Goal: Task Accomplishment & Management: Use online tool/utility

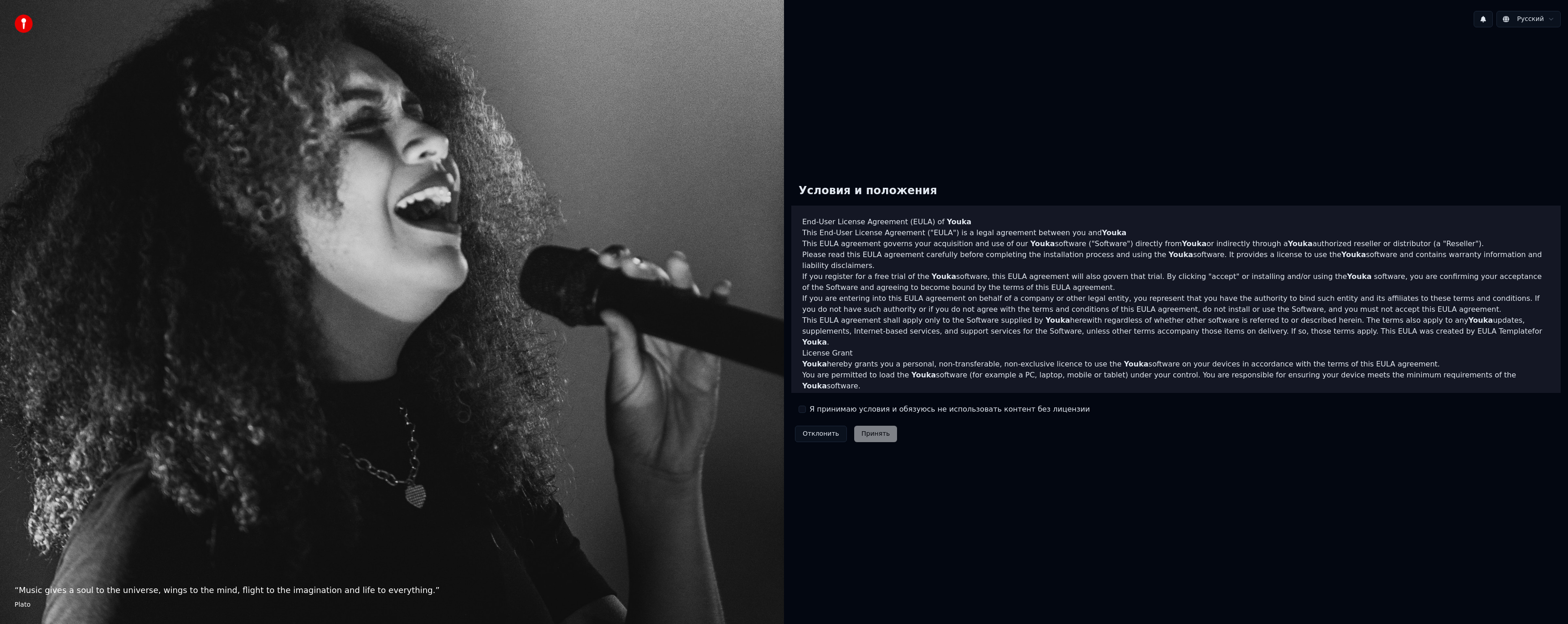
click at [815, 409] on label "Я принимаю условия и обязуюсь не использовать контент без лицензии" at bounding box center [950, 409] width 280 height 11
click at [806, 409] on button "Я принимаю условия и обязуюсь не использовать контент без лицензии" at bounding box center [802, 409] width 7 height 7
click at [878, 436] on button "Принять" at bounding box center [876, 434] width 44 height 16
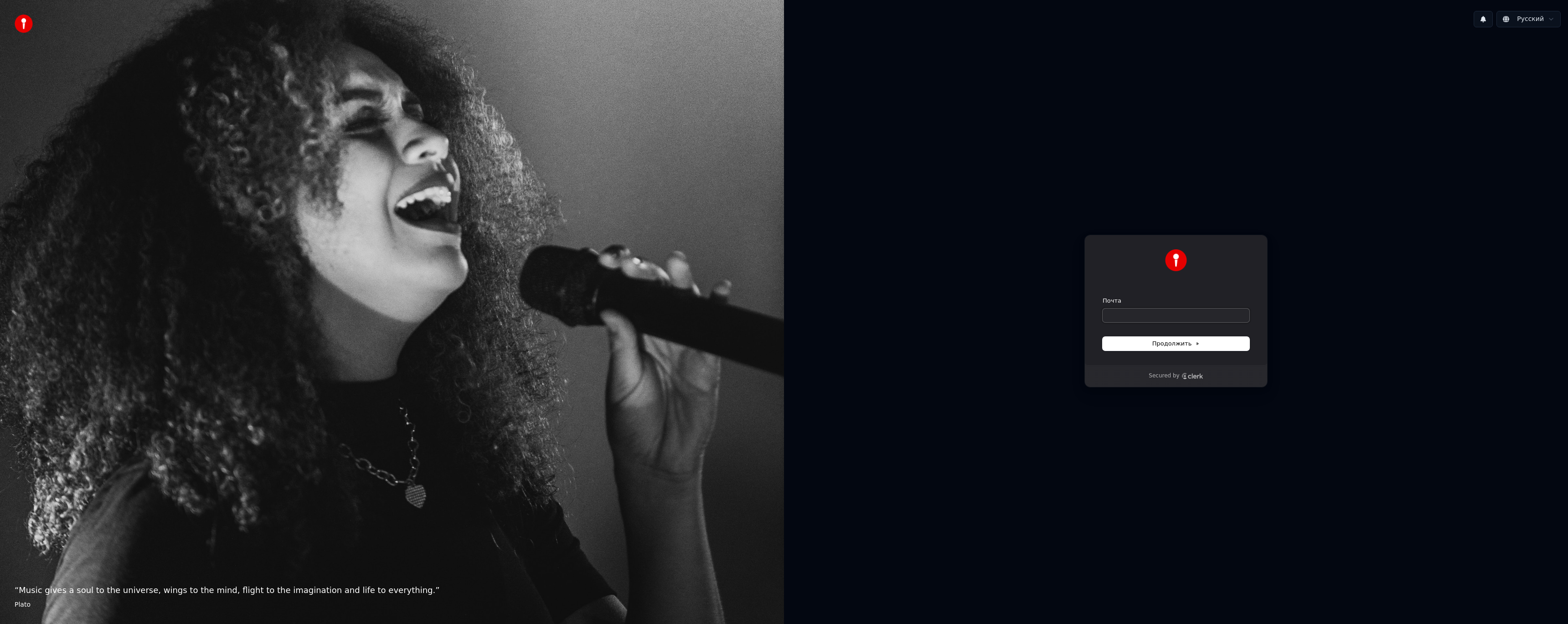
click at [1140, 314] on input "Почта" at bounding box center [1176, 314] width 147 height 14
click at [1158, 345] on span "Продолжить" at bounding box center [1176, 343] width 48 height 8
type input "**********"
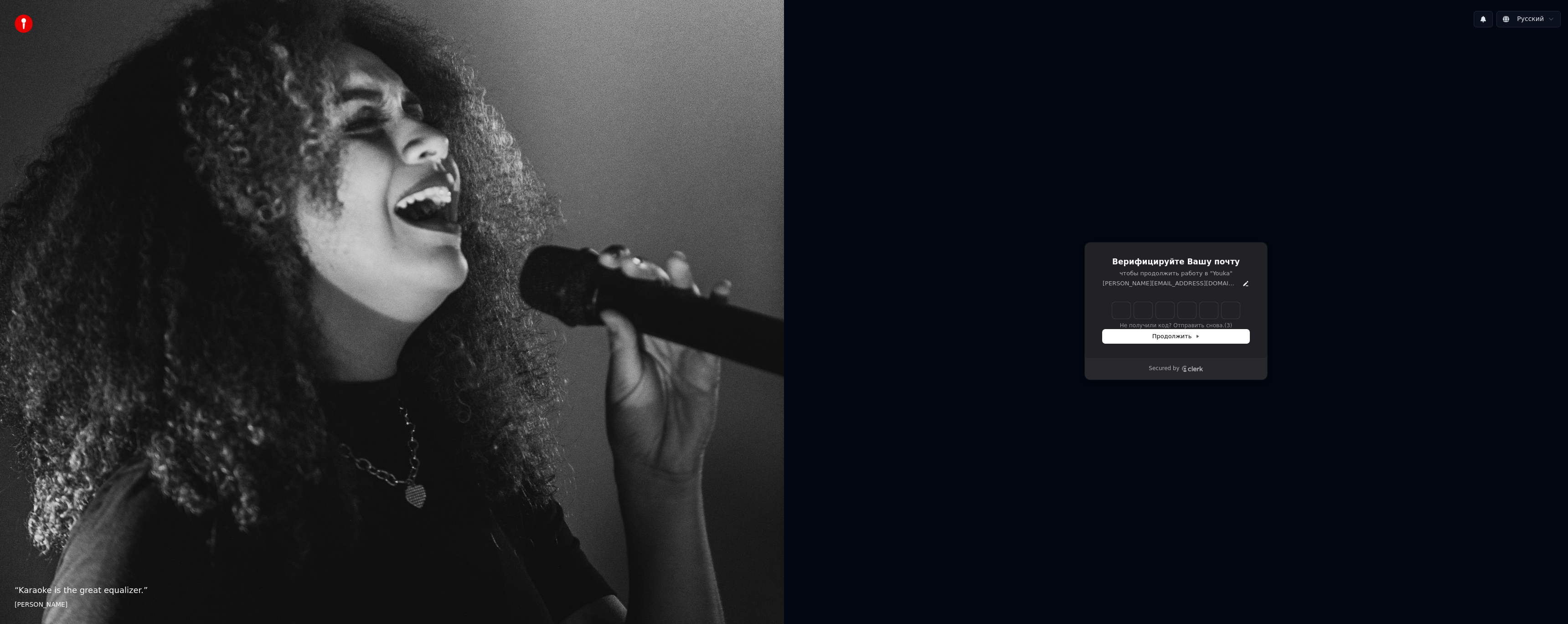
click at [1119, 308] on input "Enter verification code" at bounding box center [1176, 310] width 128 height 16
paste input "******"
type input "******"
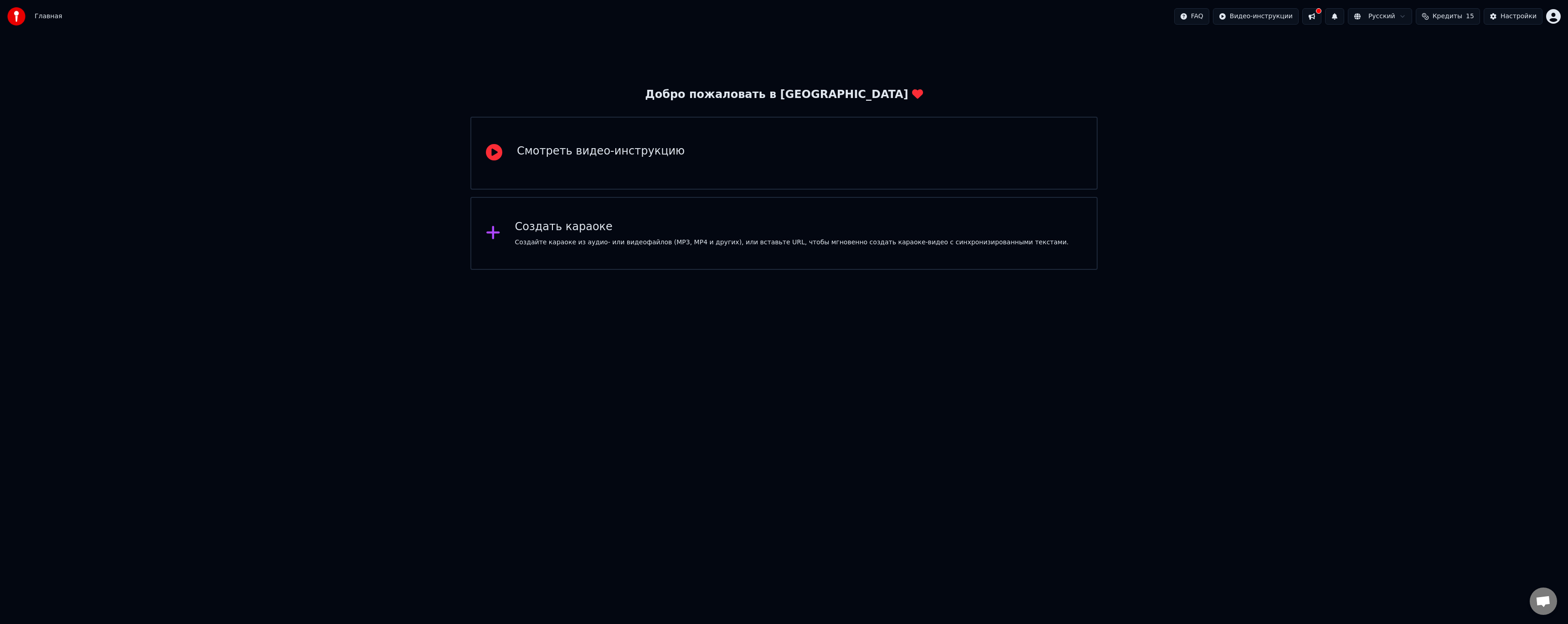
click at [663, 238] on div "Создайте караоке из аудио- или видеофайлов (MP3, MP4 и других), или вставьте UR…" at bounding box center [792, 242] width 554 height 9
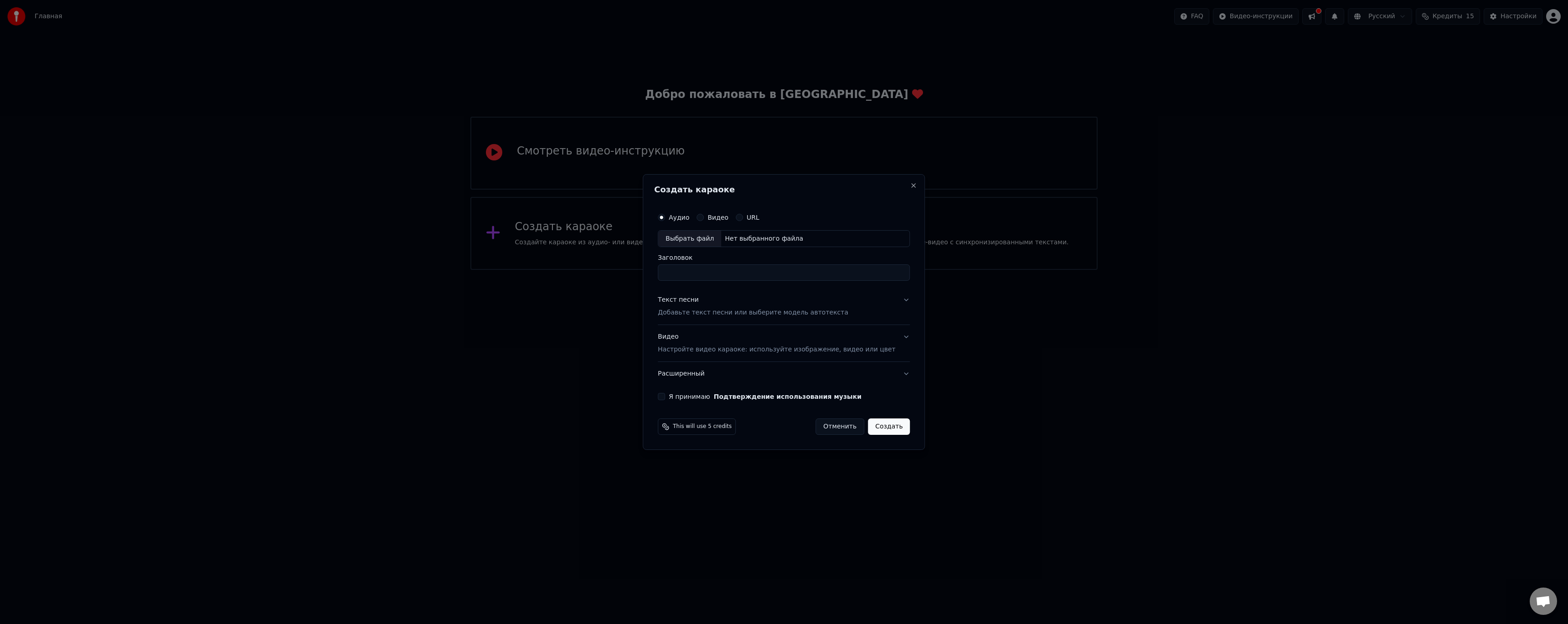
click at [704, 238] on div "Выбрать файл" at bounding box center [689, 238] width 63 height 16
type input "**********"
click at [769, 313] on p "Добавьте текст песни или выберите модель автотекста" at bounding box center [753, 312] width 191 height 9
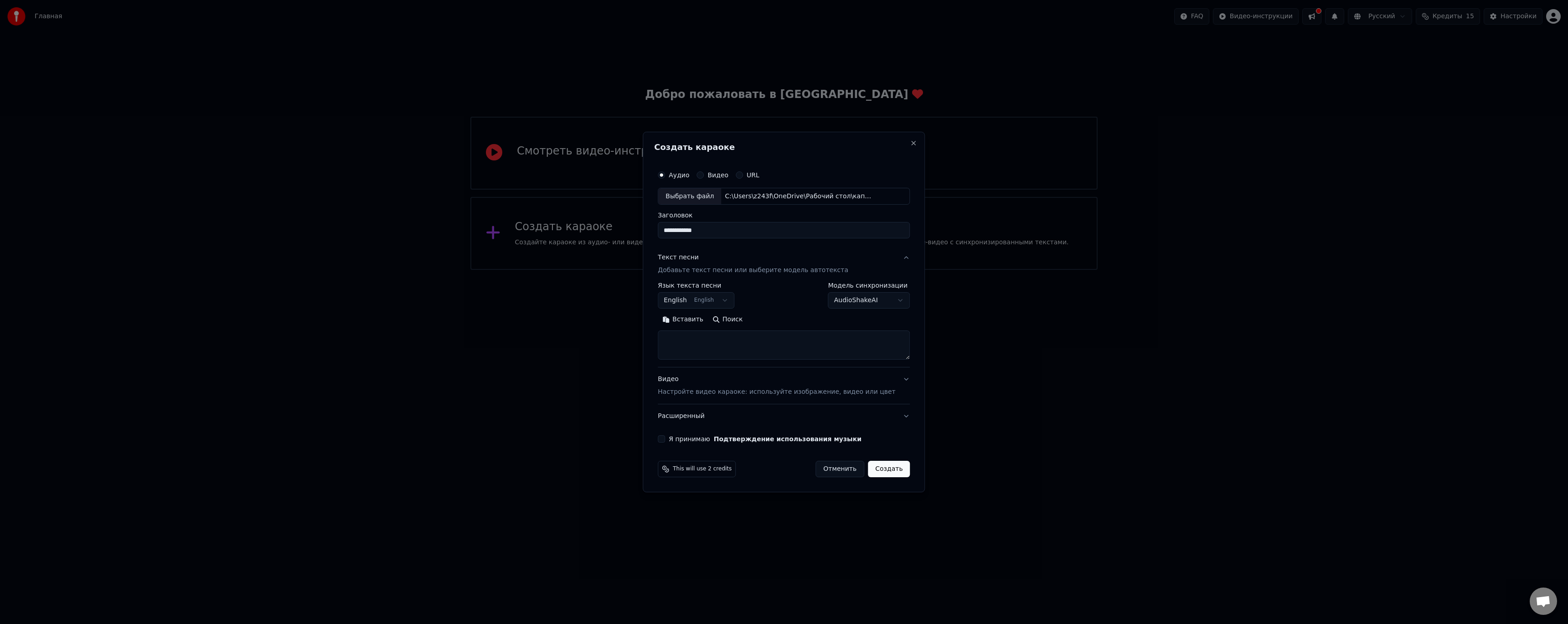
click at [704, 342] on textarea at bounding box center [784, 345] width 252 height 29
paste textarea "**********"
type textarea "**********"
click at [732, 270] on body "**********" at bounding box center [784, 135] width 1568 height 270
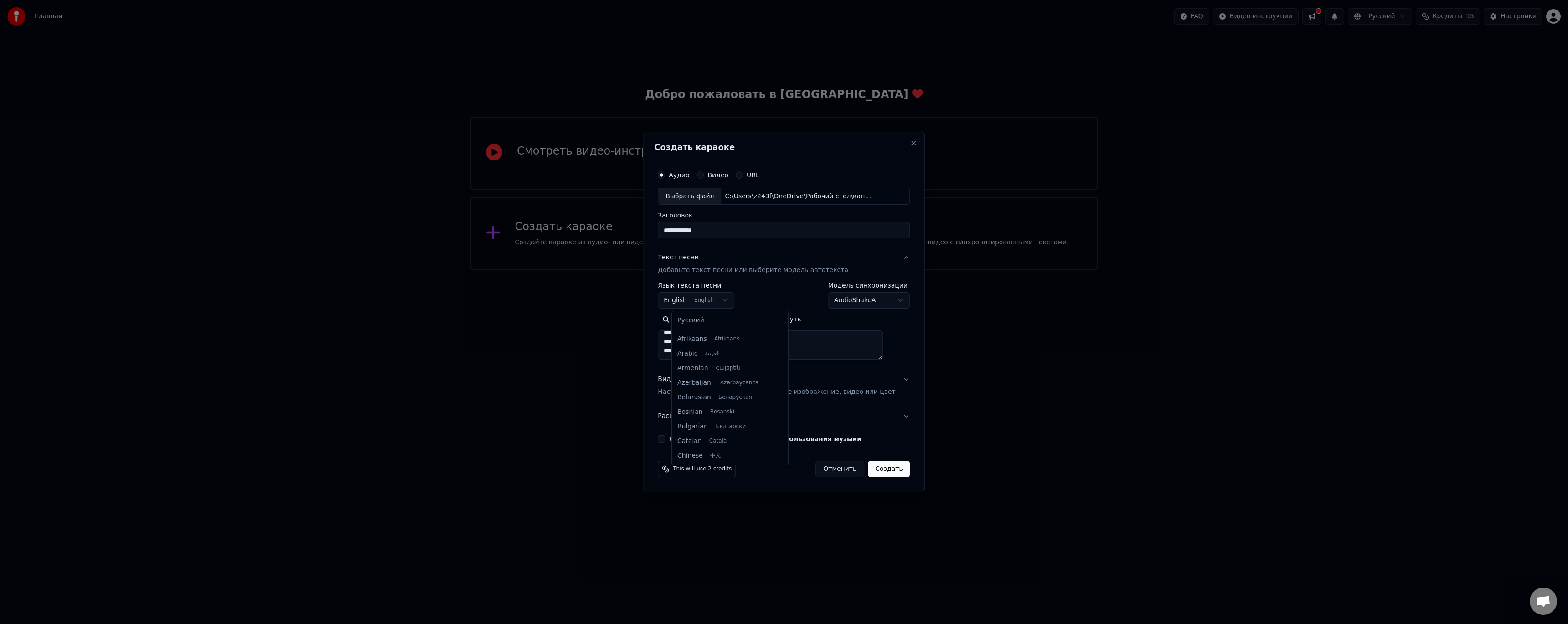
scroll to position [73, 0]
select select "**"
click at [874, 392] on p "Настройте видео караоке: используйте изображение, видео или цвет" at bounding box center [777, 392] width 238 height 9
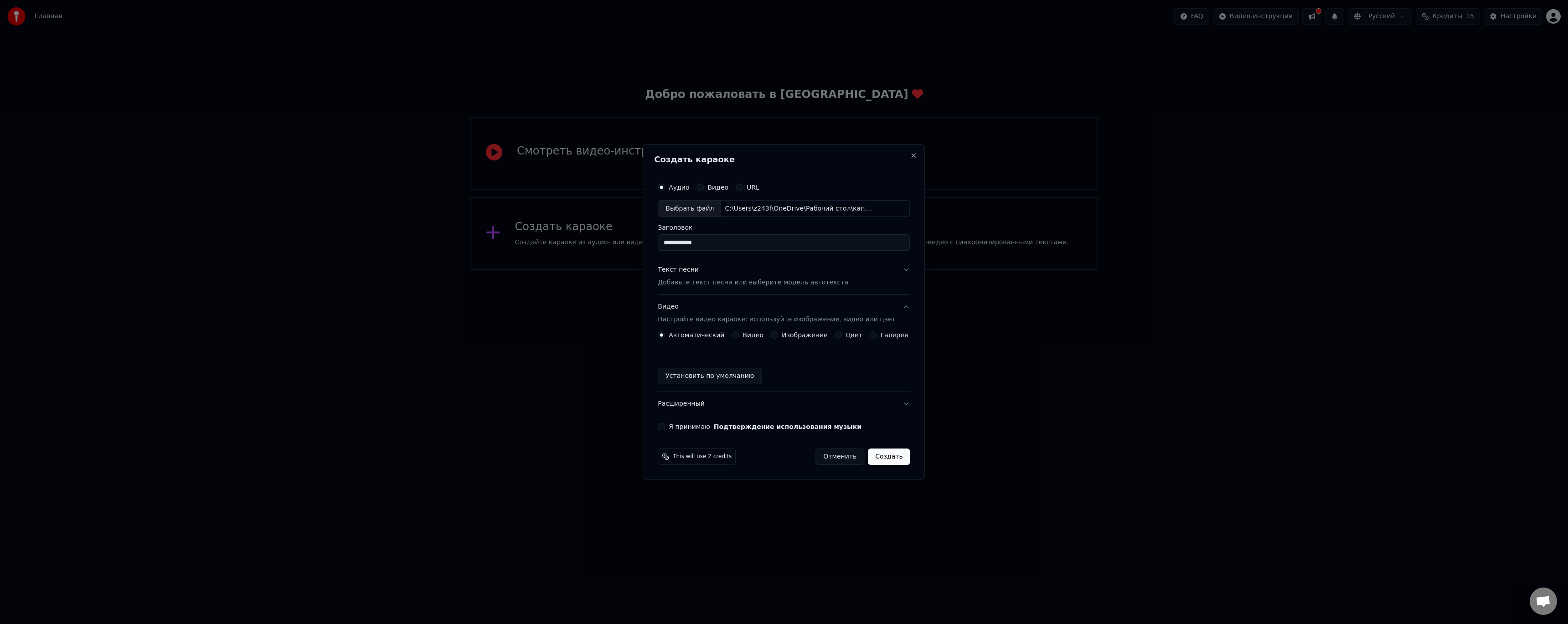
click at [868, 401] on button "Расширенный" at bounding box center [784, 403] width 252 height 24
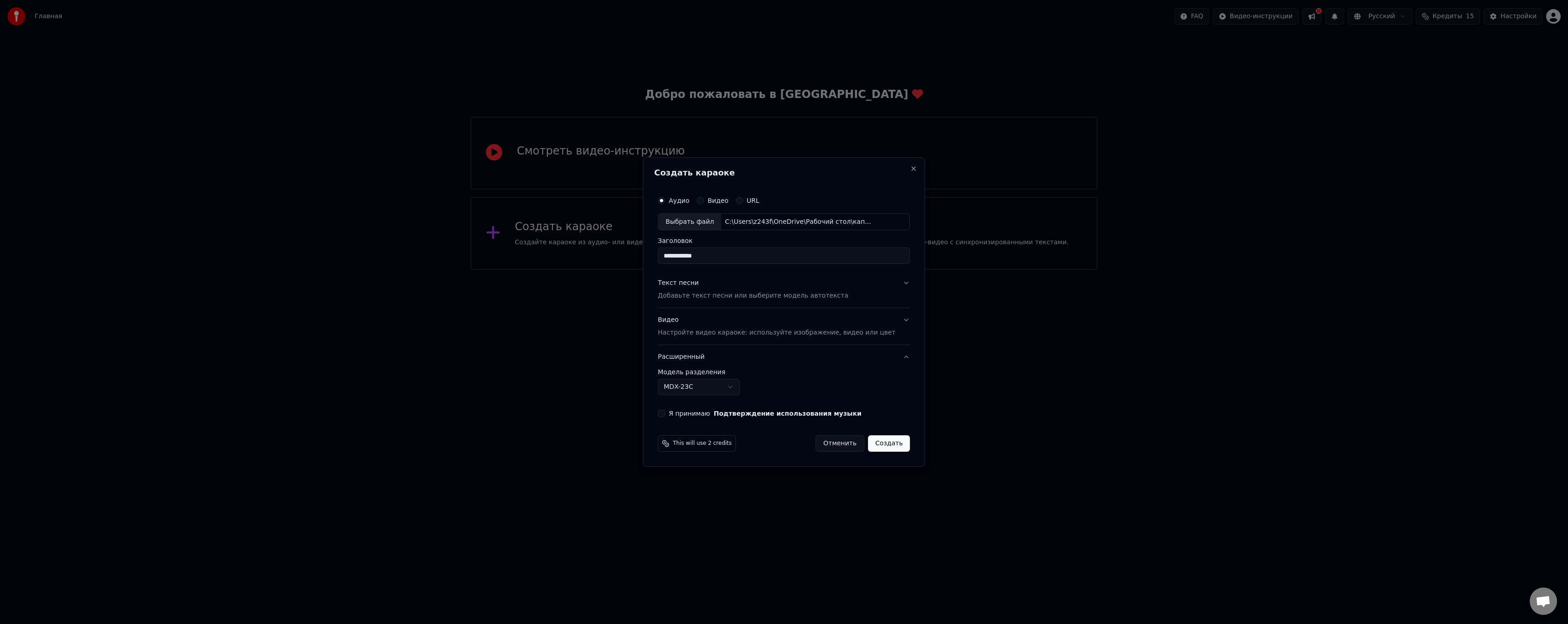
click at [747, 270] on body "**********" at bounding box center [784, 135] width 1568 height 270
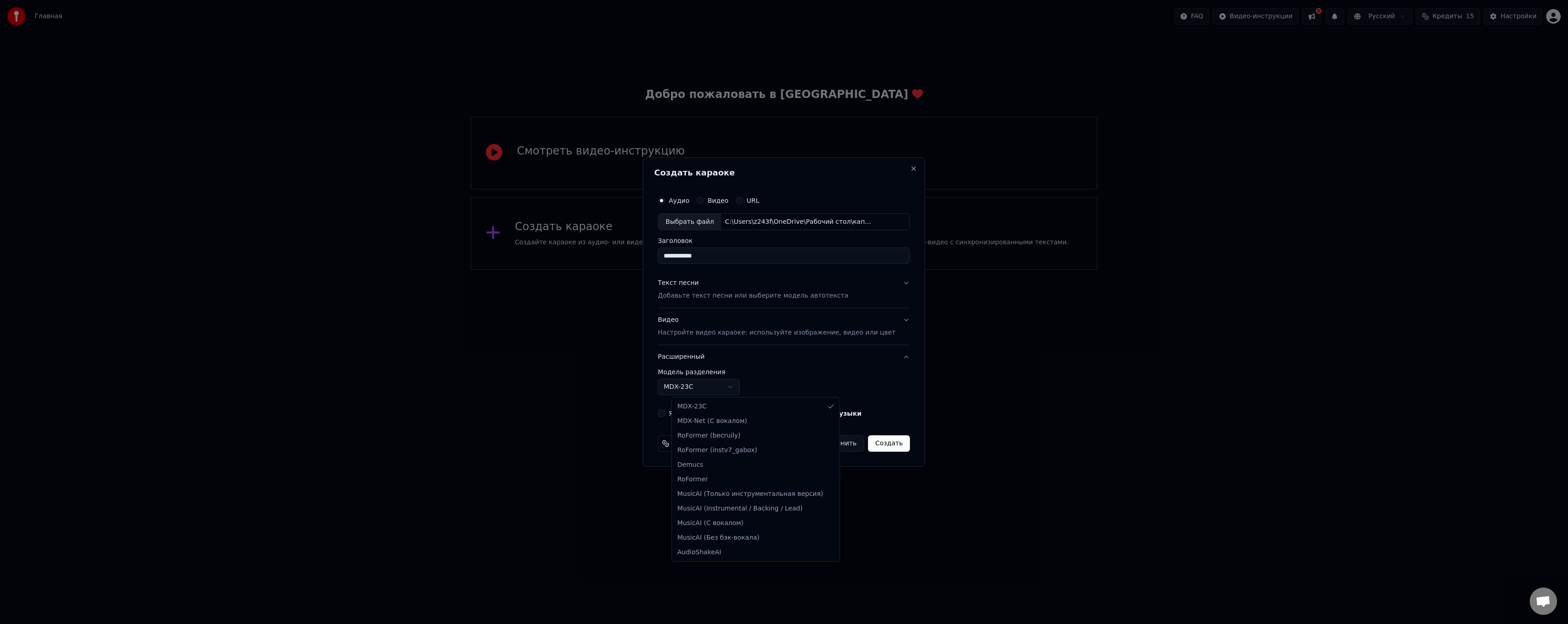
click at [747, 270] on body "**********" at bounding box center [784, 135] width 1568 height 270
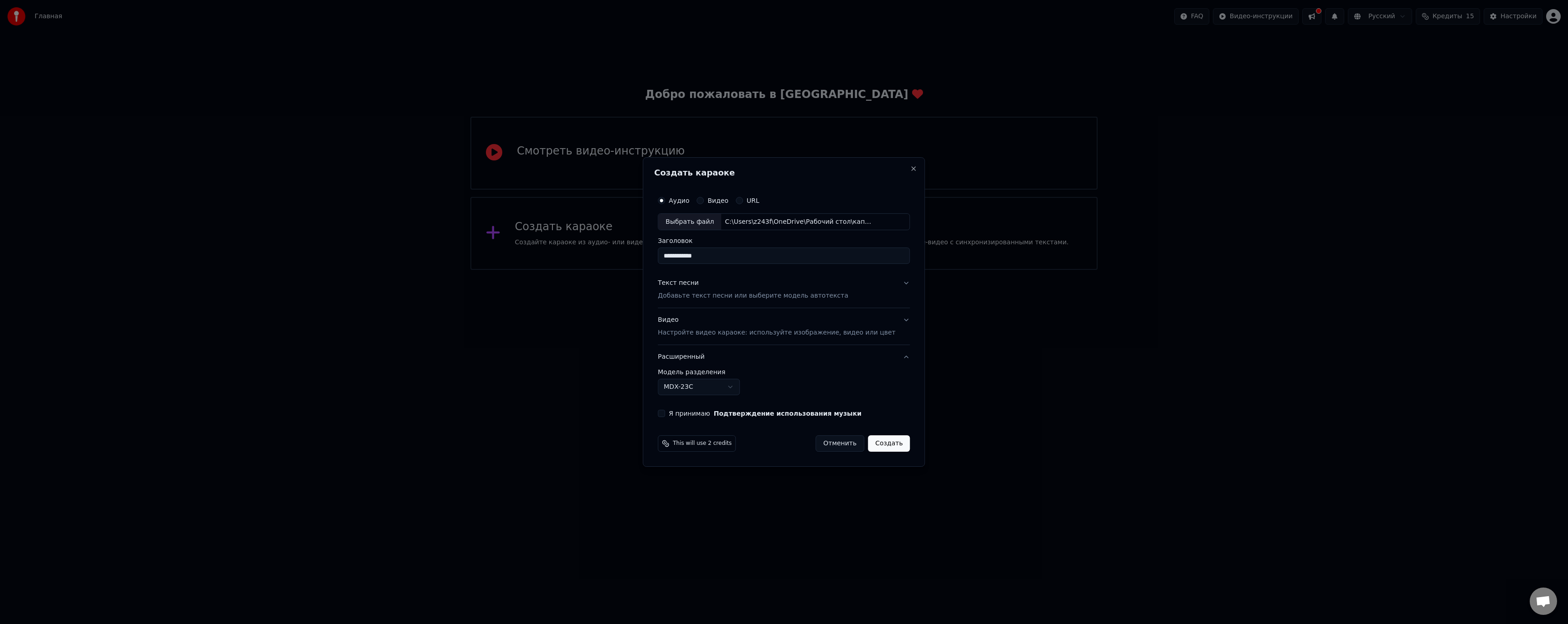
click at [665, 414] on button "Я принимаю Подтверждение использования музыки" at bounding box center [662, 413] width 7 height 7
click at [883, 444] on button "Создать" at bounding box center [889, 443] width 42 height 16
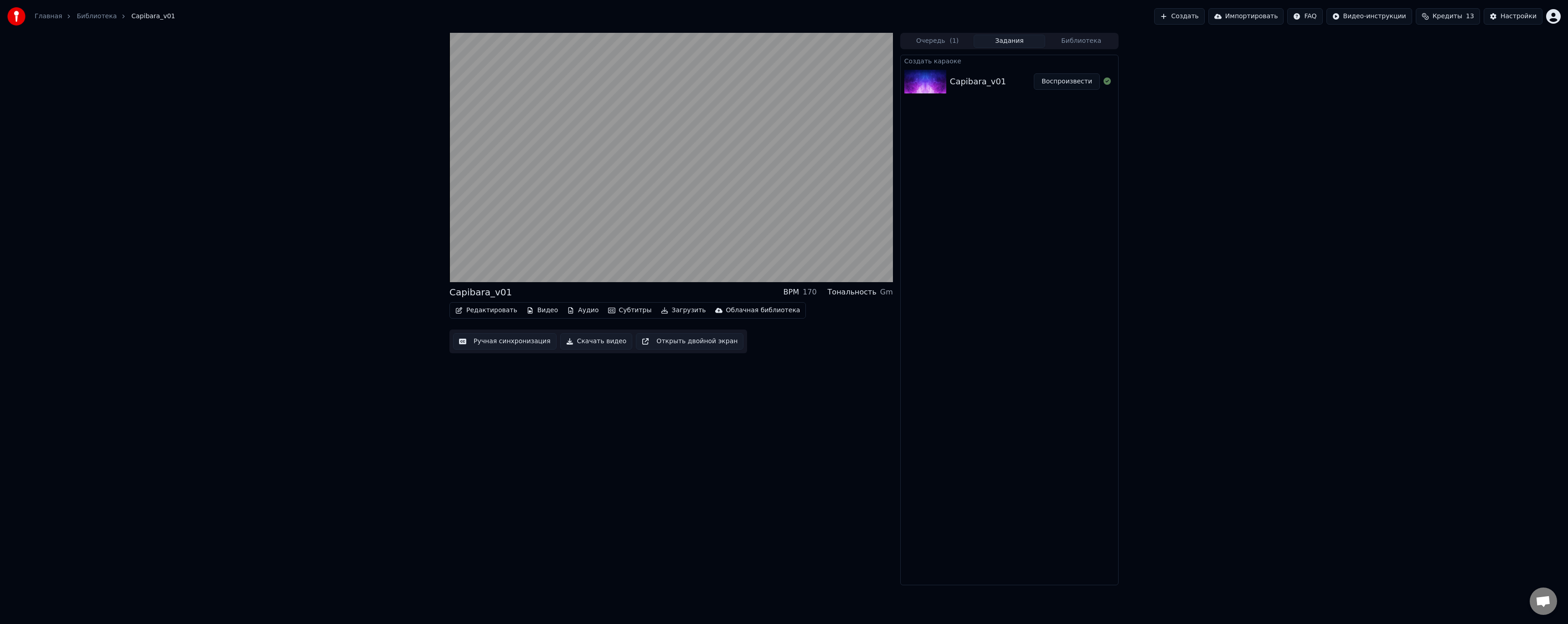
click at [575, 309] on button "Аудио" at bounding box center [583, 310] width 39 height 13
click at [623, 311] on button "Субтитры" at bounding box center [630, 310] width 51 height 13
click at [623, 310] on button "Субтитры" at bounding box center [630, 310] width 51 height 13
click at [482, 311] on button "Редактировать" at bounding box center [486, 310] width 69 height 13
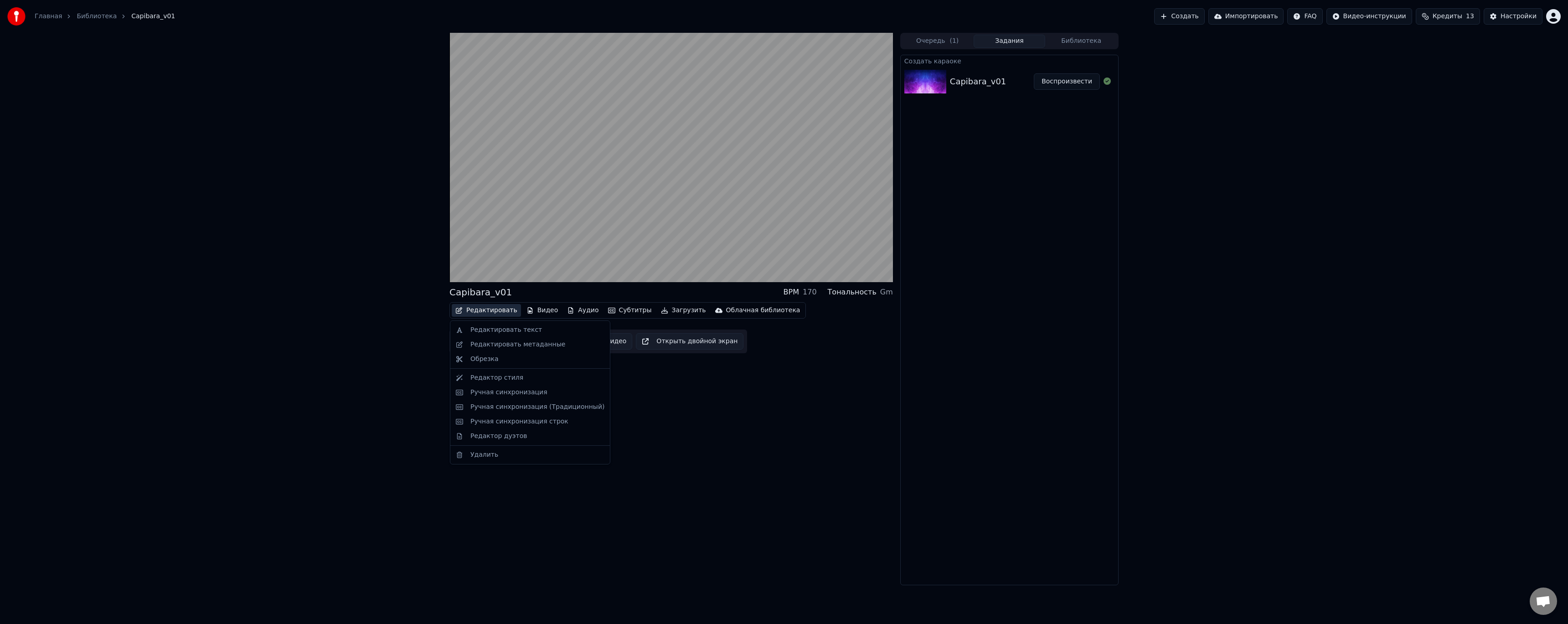
click at [759, 417] on div "Capibara_v01 BPM 170 Тональность Gm Редактировать Видео Аудио Субтитры Загрузит…" at bounding box center [672, 309] width 444 height 552
click at [589, 342] on button "Скачать видео" at bounding box center [597, 341] width 73 height 16
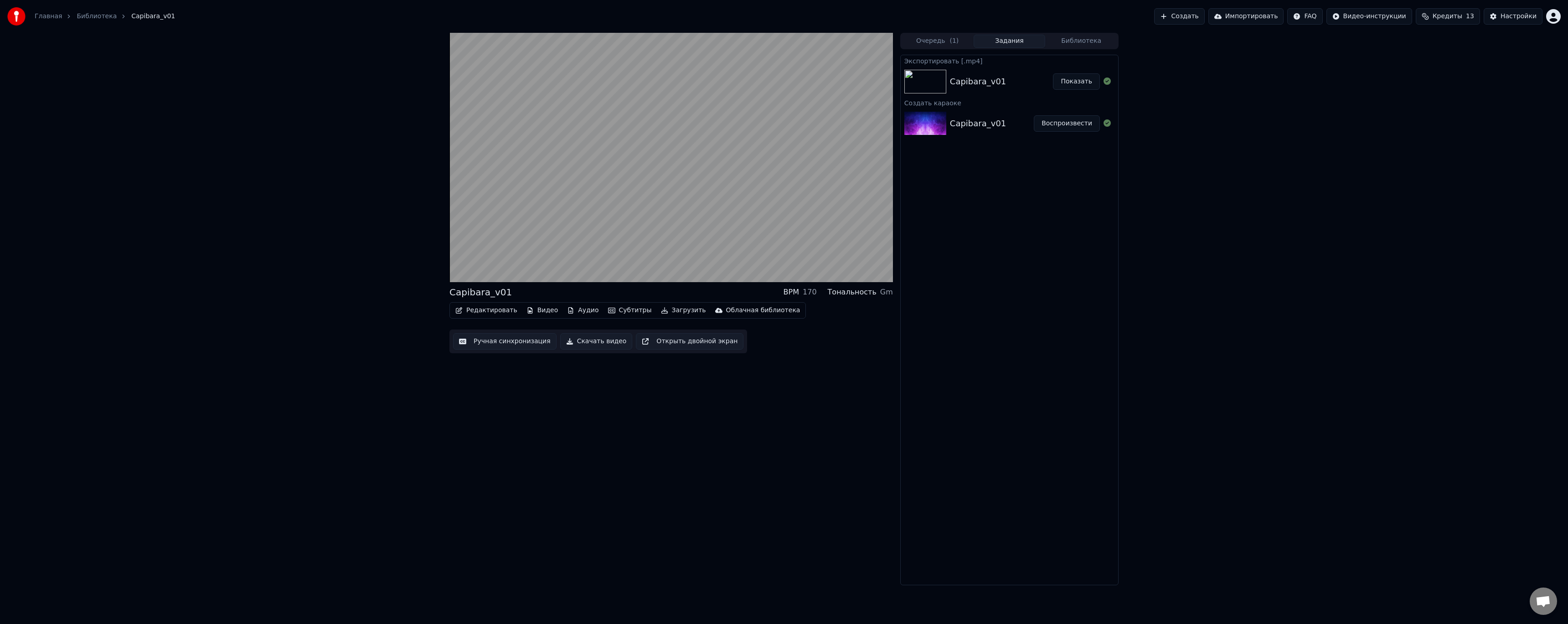
click at [1085, 83] on button "Показать" at bounding box center [1077, 81] width 47 height 16
click at [462, 275] on icon at bounding box center [461, 273] width 4 height 6
click at [486, 311] on button "Редактировать" at bounding box center [486, 310] width 69 height 13
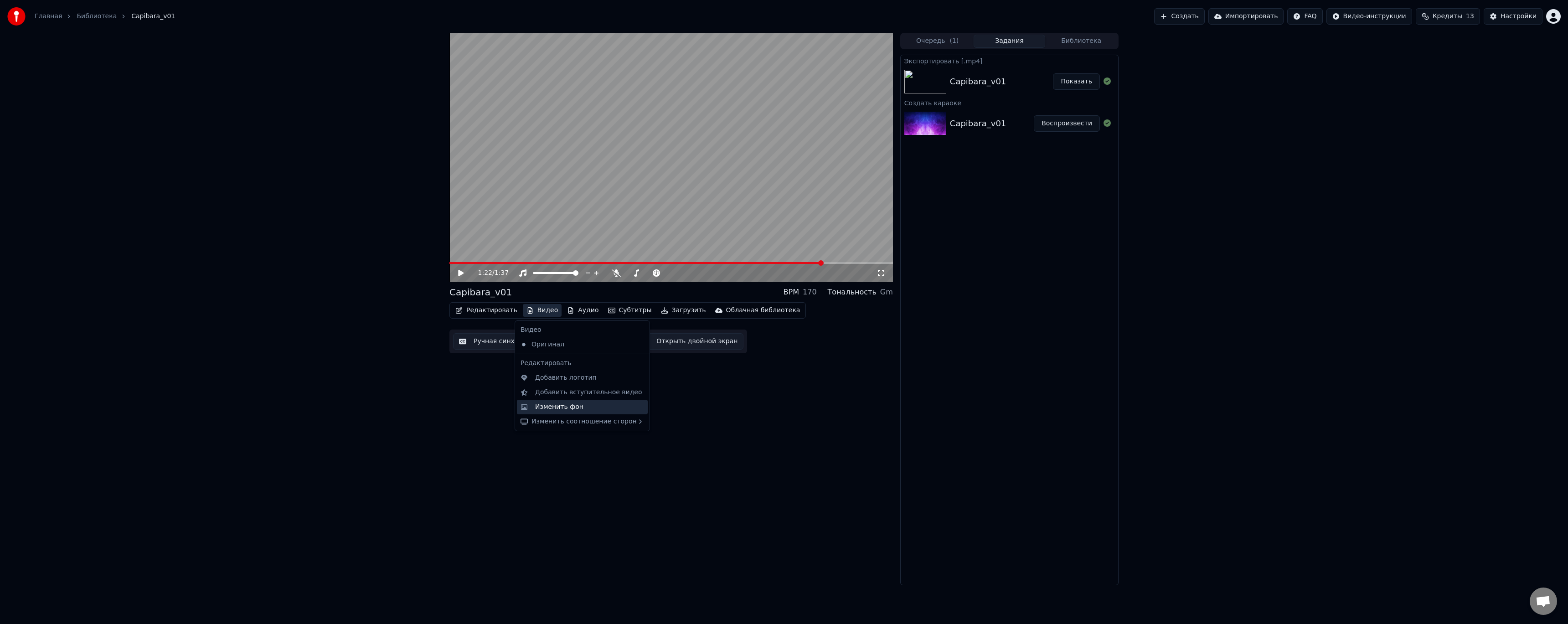
click at [560, 404] on div "Изменить фон" at bounding box center [560, 406] width 49 height 9
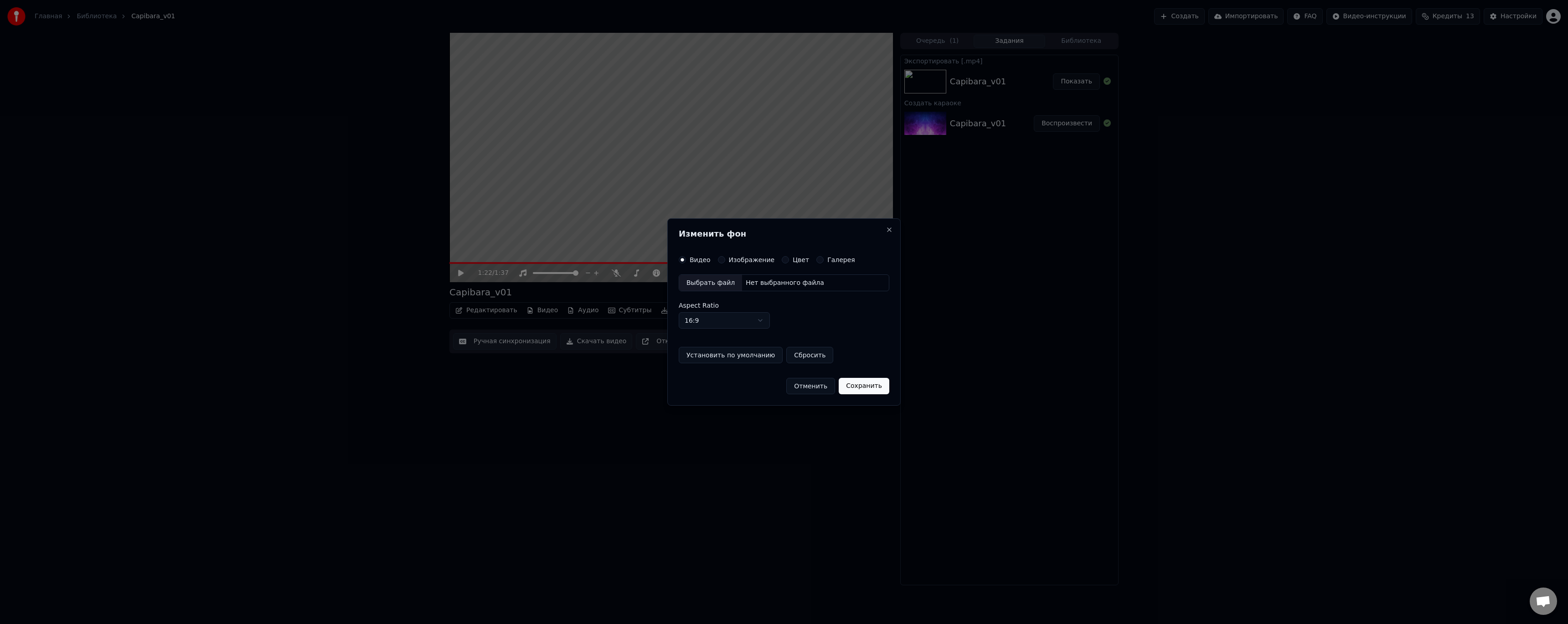
click at [786, 260] on div "Цвет" at bounding box center [796, 260] width 27 height 7
click at [782, 260] on button "Цвет" at bounding box center [786, 260] width 7 height 7
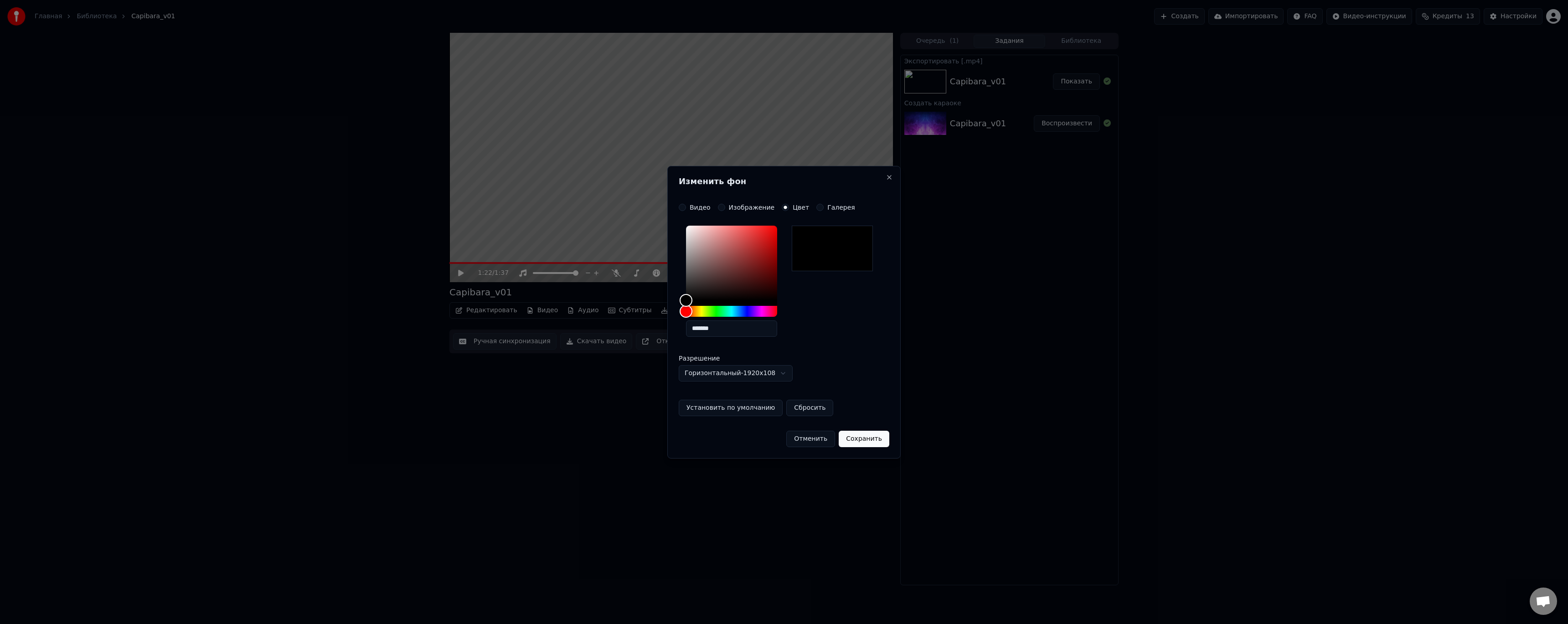
click at [872, 439] on button "Сохранить" at bounding box center [864, 439] width 51 height 16
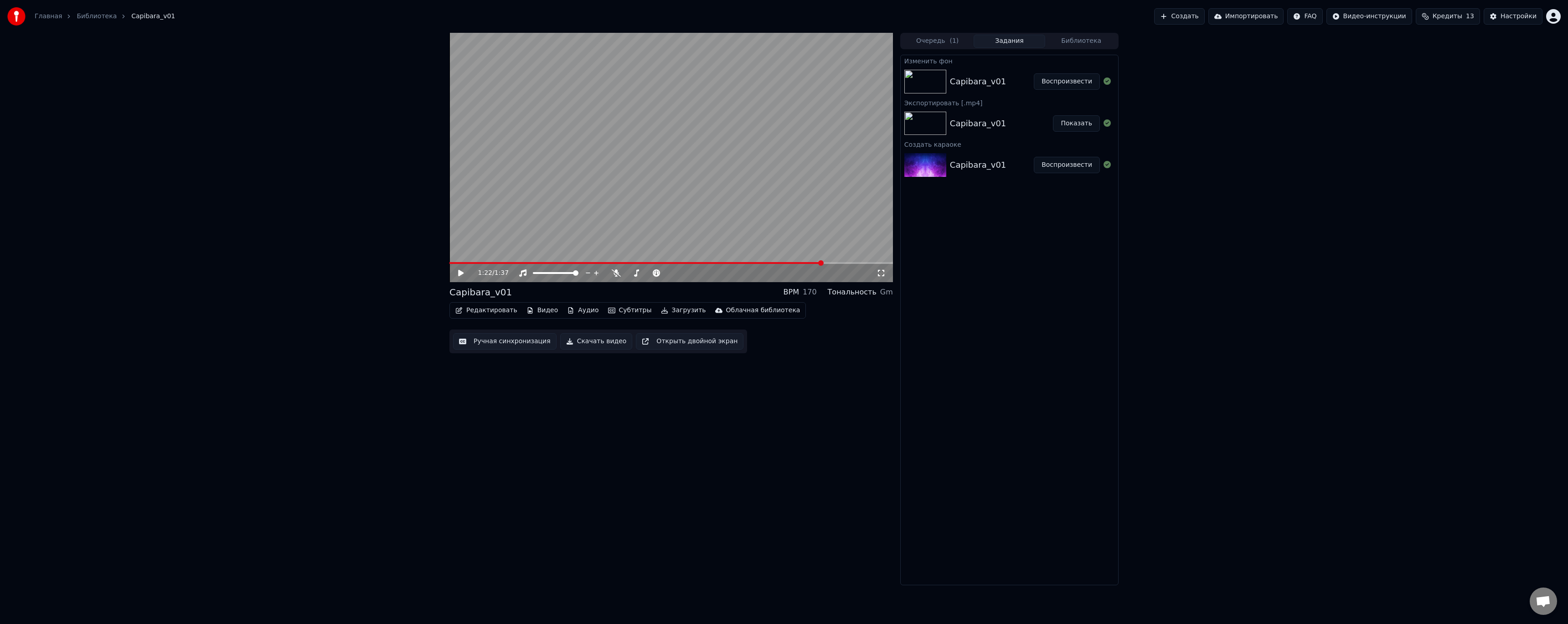
click at [1064, 83] on button "Воспроизвести" at bounding box center [1067, 81] width 66 height 16
click at [666, 310] on button "Загрузить" at bounding box center [683, 310] width 52 height 13
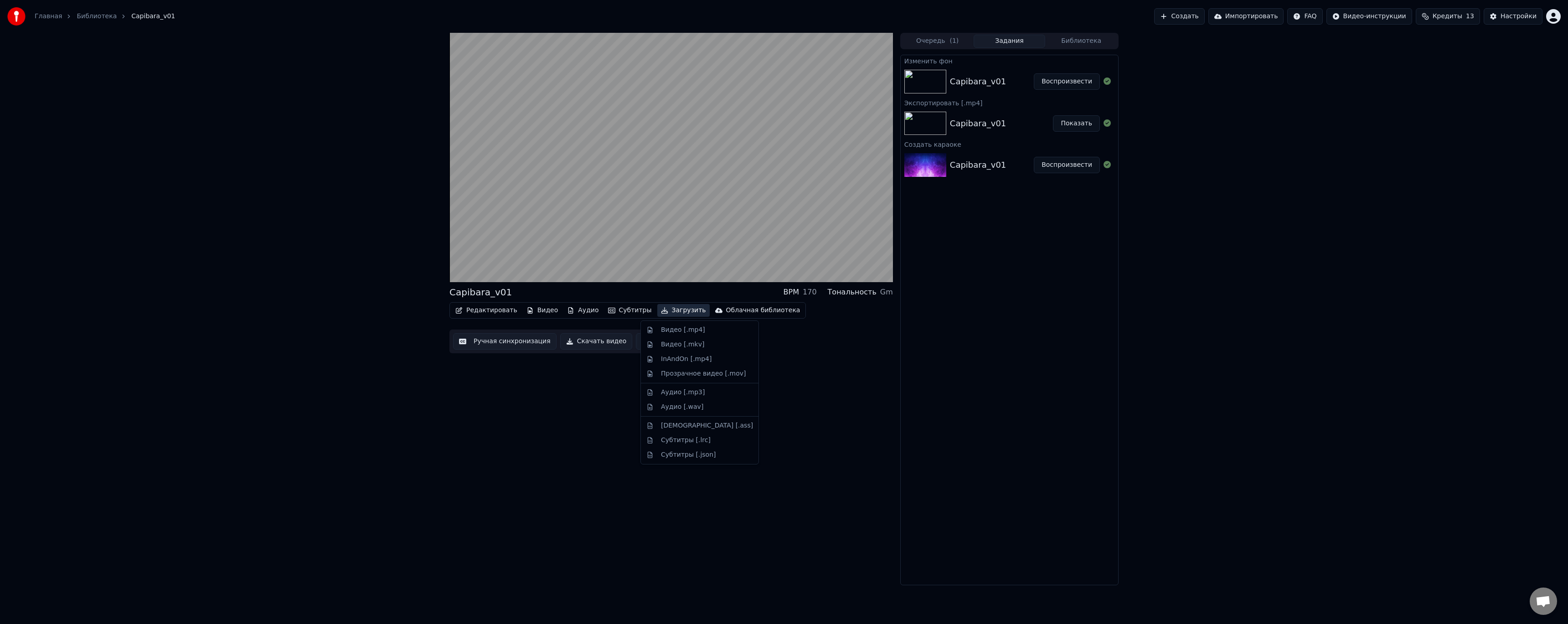
drag, startPoint x: 562, startPoint y: 413, endPoint x: 624, endPoint y: 329, distance: 104.4
click at [563, 412] on div "Capibara_v01 BPM 170 Тональность Gm Редактировать Видео Аудио Субтитры Загрузит…" at bounding box center [672, 309] width 444 height 552
click at [625, 313] on button "Субтитры" at bounding box center [630, 310] width 51 height 13
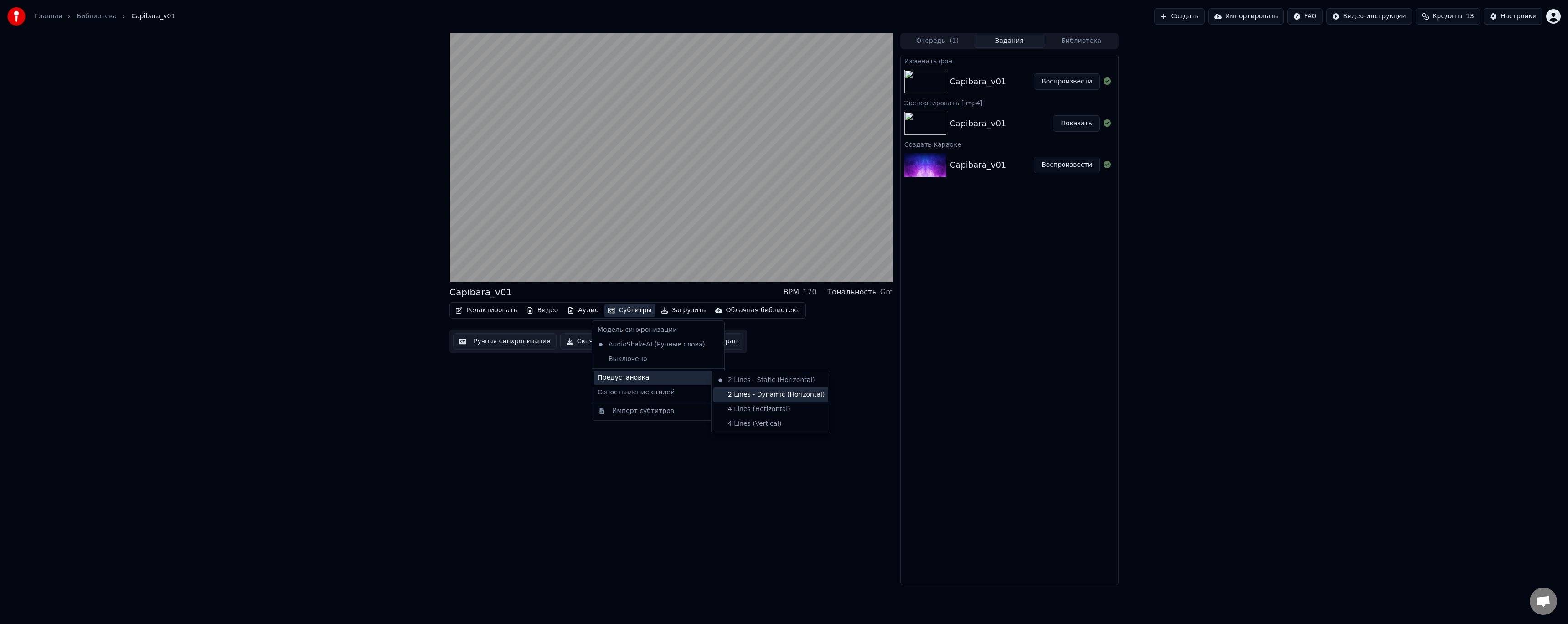
click at [763, 395] on div "2 Lines - Dynamic (Horizontal)" at bounding box center [771, 394] width 115 height 14
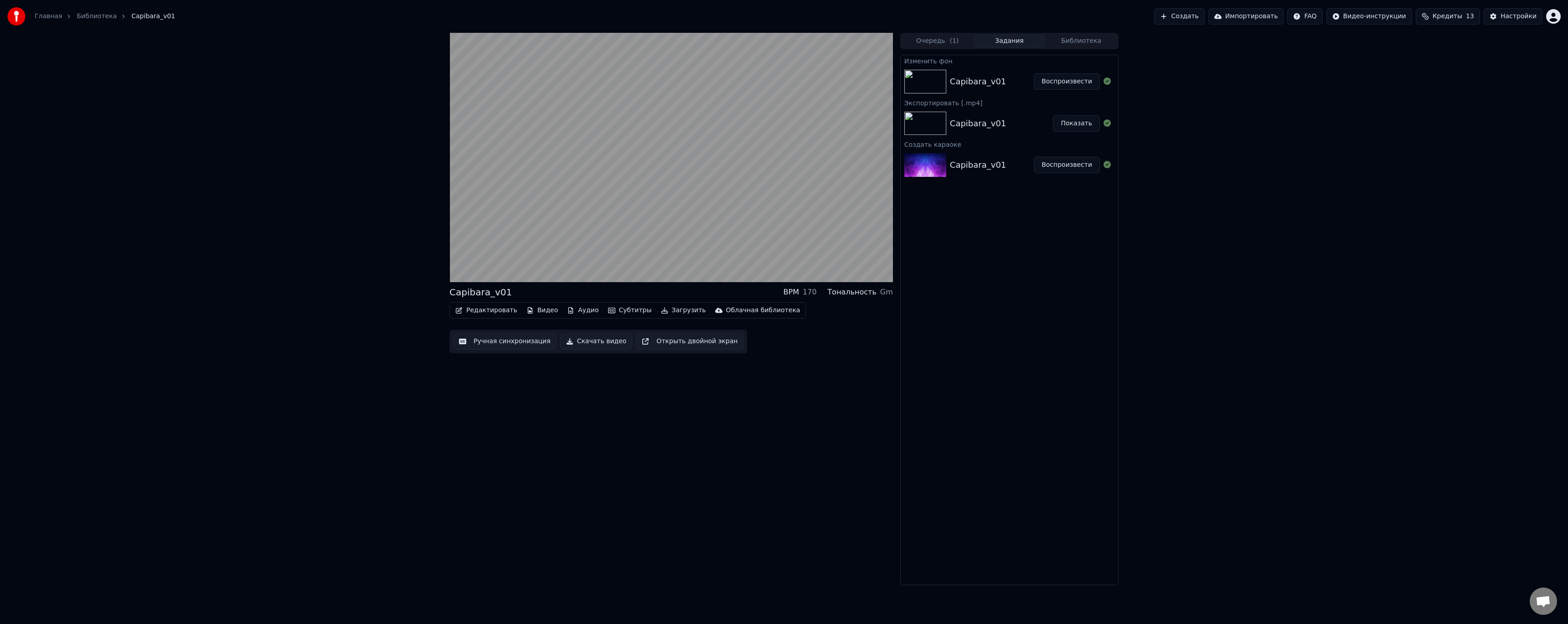
click at [621, 309] on button "Субтитры" at bounding box center [630, 310] width 51 height 13
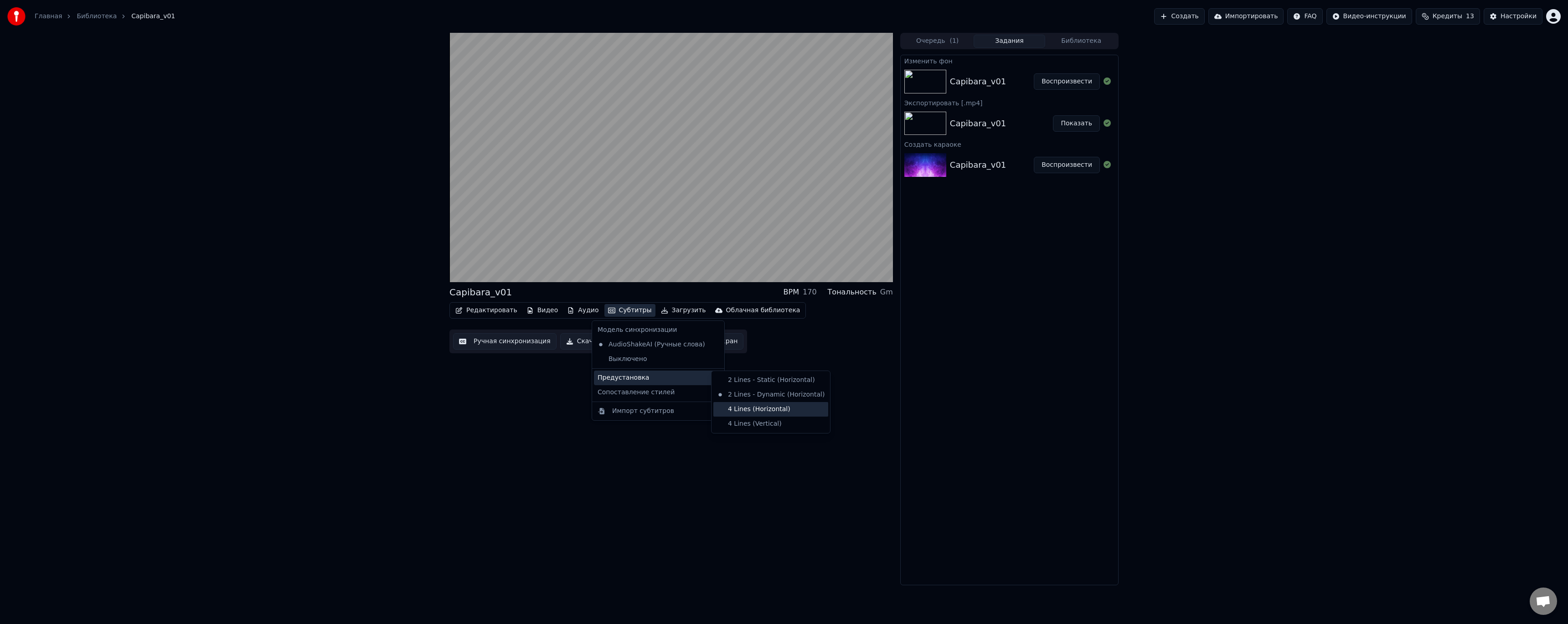
click at [752, 409] on div "4 Lines (Horizontal)" at bounding box center [771, 409] width 115 height 14
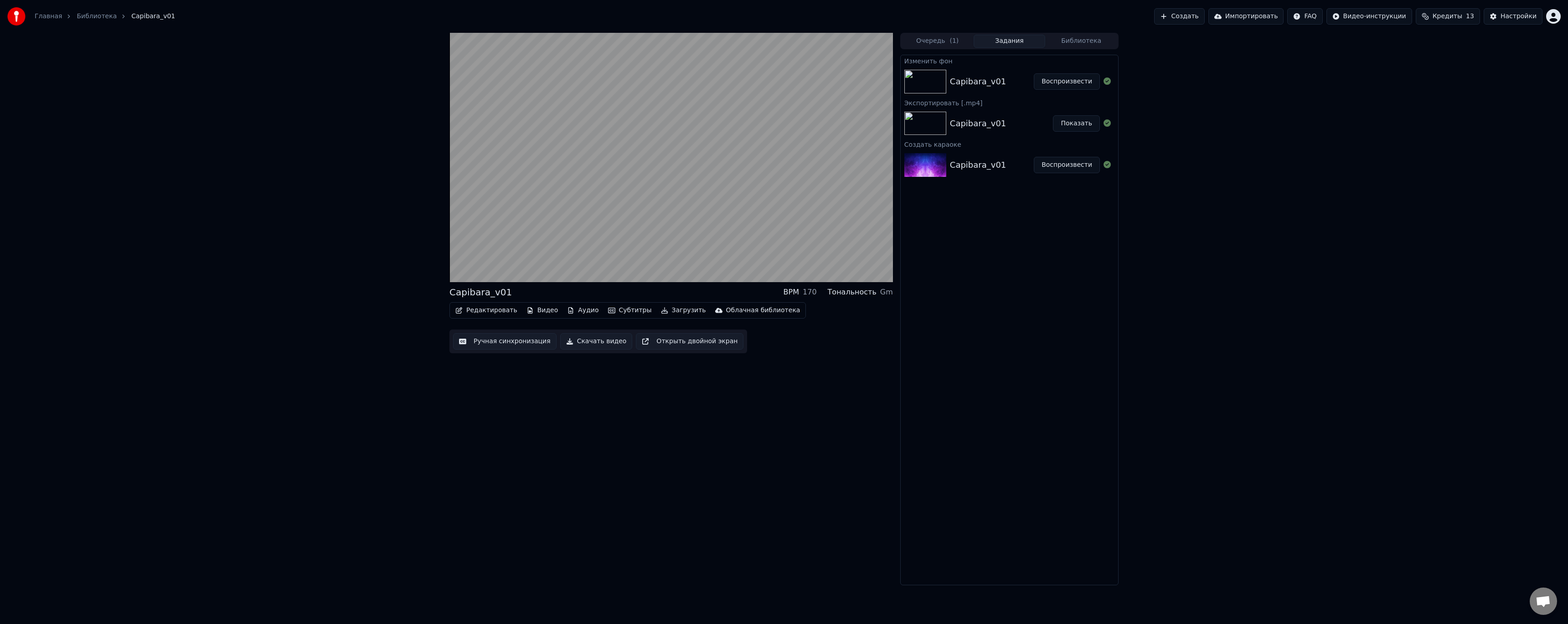
click at [663, 311] on button "Загрузить" at bounding box center [683, 310] width 52 height 13
click at [597, 400] on div "Capibara_v01 BPM 170 Тональность Gm Редактировать Видео Аудио Субтитры Загрузит…" at bounding box center [672, 309] width 444 height 552
click at [624, 312] on button "Субтитры" at bounding box center [630, 310] width 51 height 13
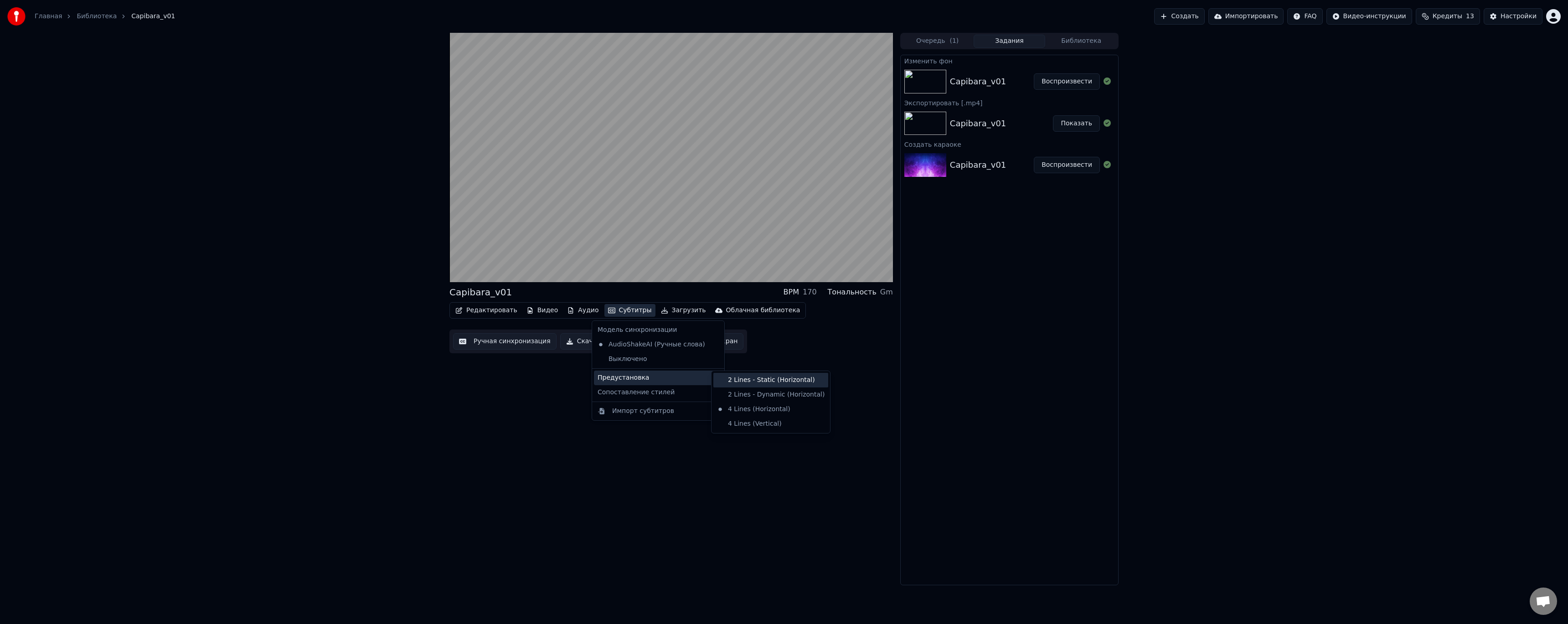
click at [752, 383] on div "2 Lines - Static (Horizontal)" at bounding box center [771, 380] width 115 height 14
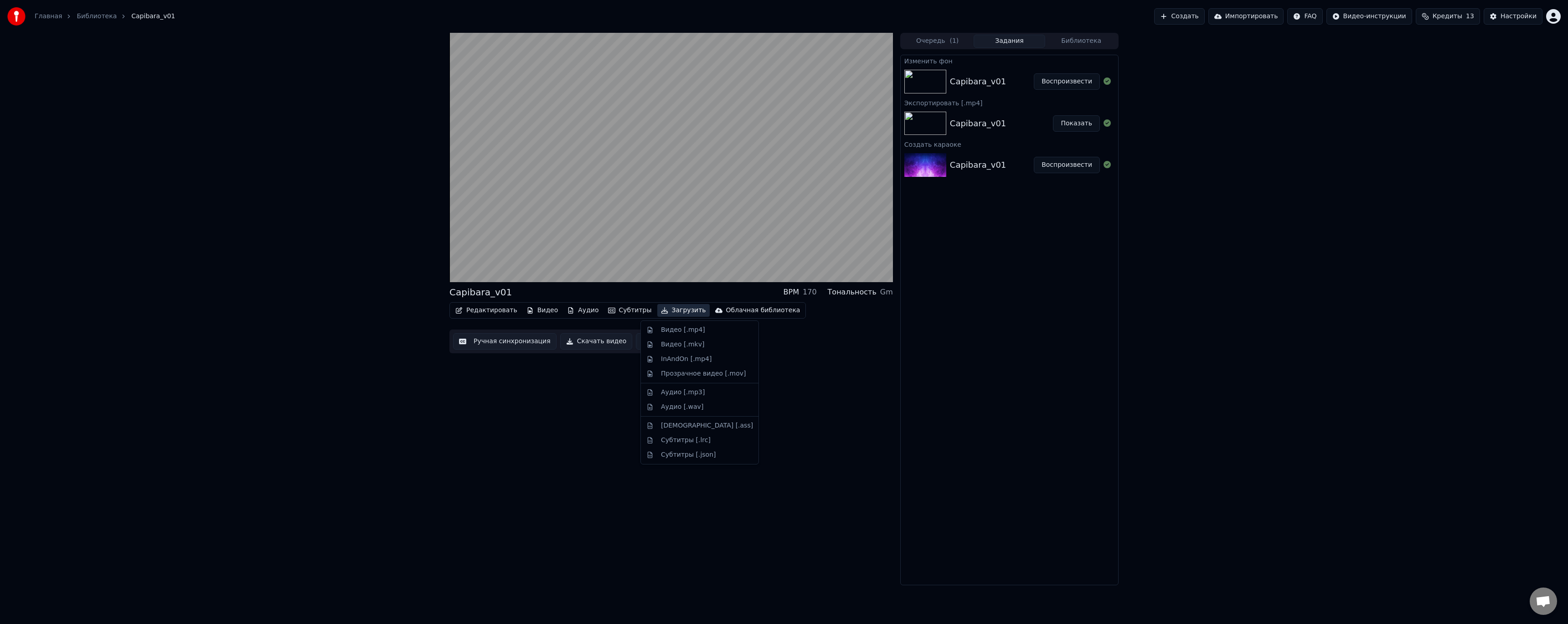
click at [657, 310] on button "Загрузить" at bounding box center [683, 310] width 52 height 13
click at [599, 395] on div "Capibara_v01 BPM 170 Тональность Gm Редактировать Видео Аудио Субтитры Загрузит…" at bounding box center [672, 309] width 444 height 552
click at [662, 308] on button "Загрузить" at bounding box center [683, 310] width 52 height 13
click at [679, 373] on div "Прозрачное видео [.mov]" at bounding box center [703, 373] width 85 height 9
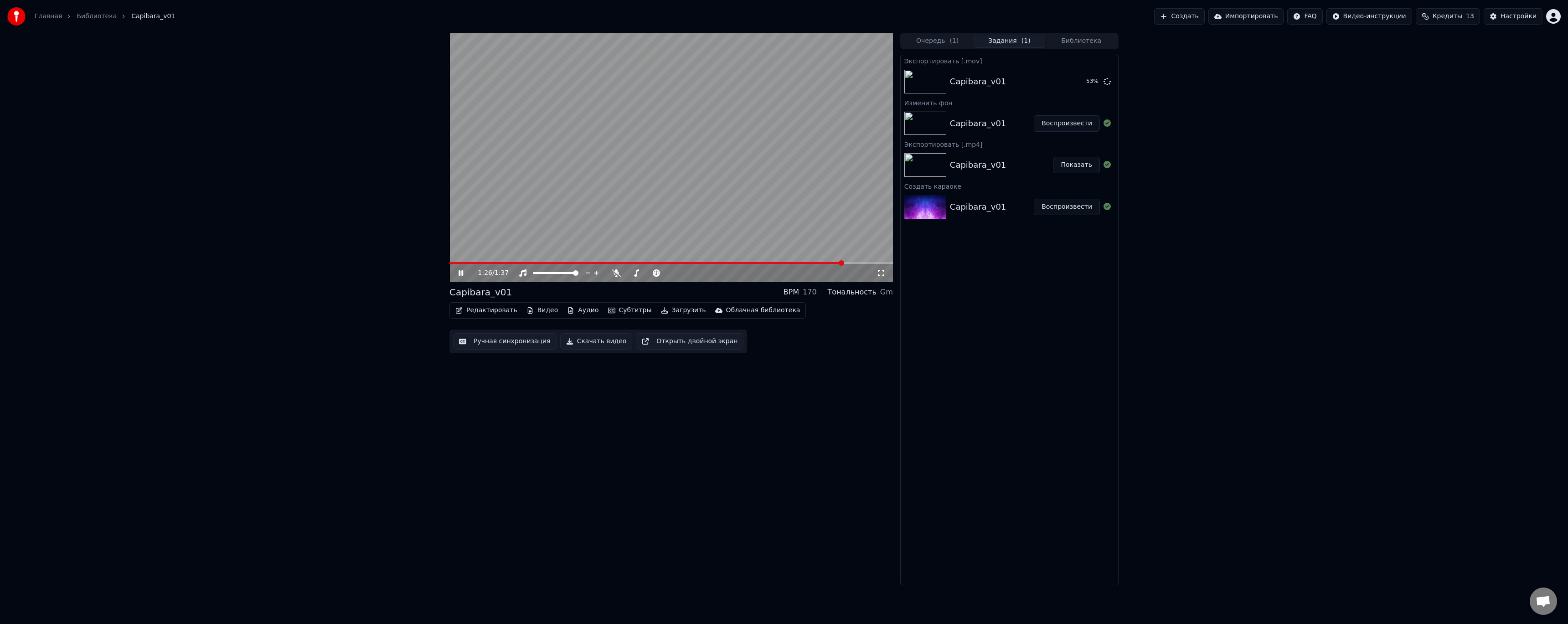
click at [463, 274] on icon at bounding box center [461, 273] width 4 height 6
click at [1075, 83] on button "Показать" at bounding box center [1077, 81] width 47 height 16
